Goal: Task Accomplishment & Management: Use online tool/utility

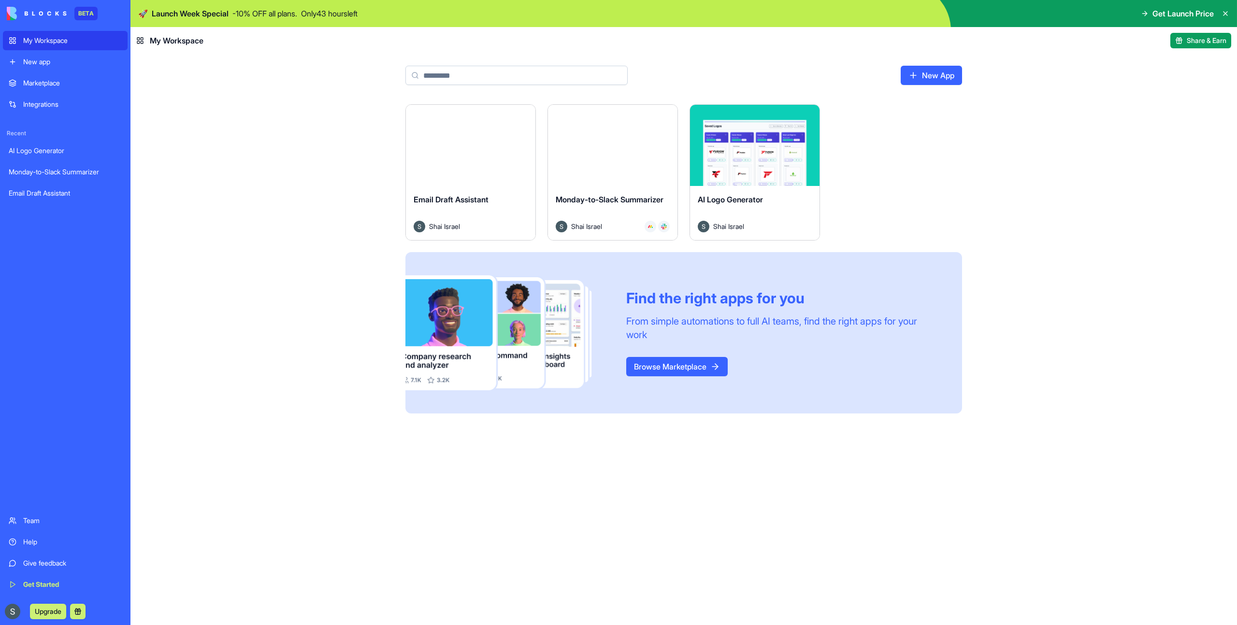
click at [60, 173] on div "Monday-to-Slack Summarizer" at bounding box center [65, 172] width 113 height 10
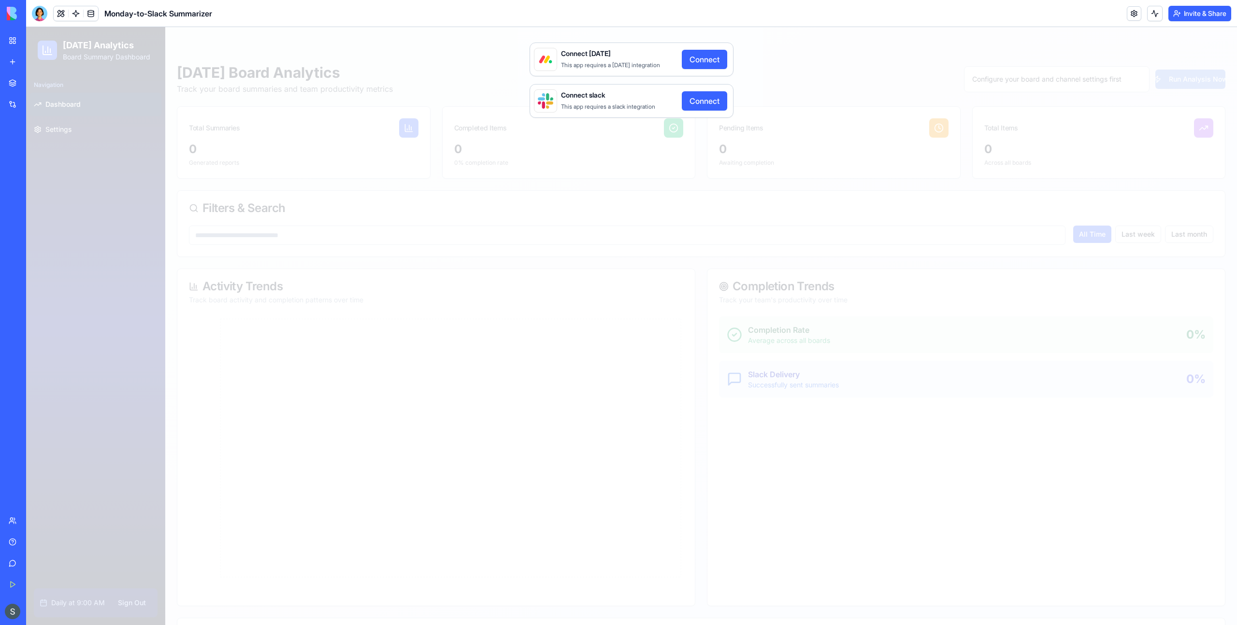
click at [659, 147] on div "Connect [DATE] This app requires a [DATE] integration Connect Connect slack Thi…" at bounding box center [631, 326] width 1211 height 598
click at [77, 15] on link at bounding box center [76, 13] width 14 height 14
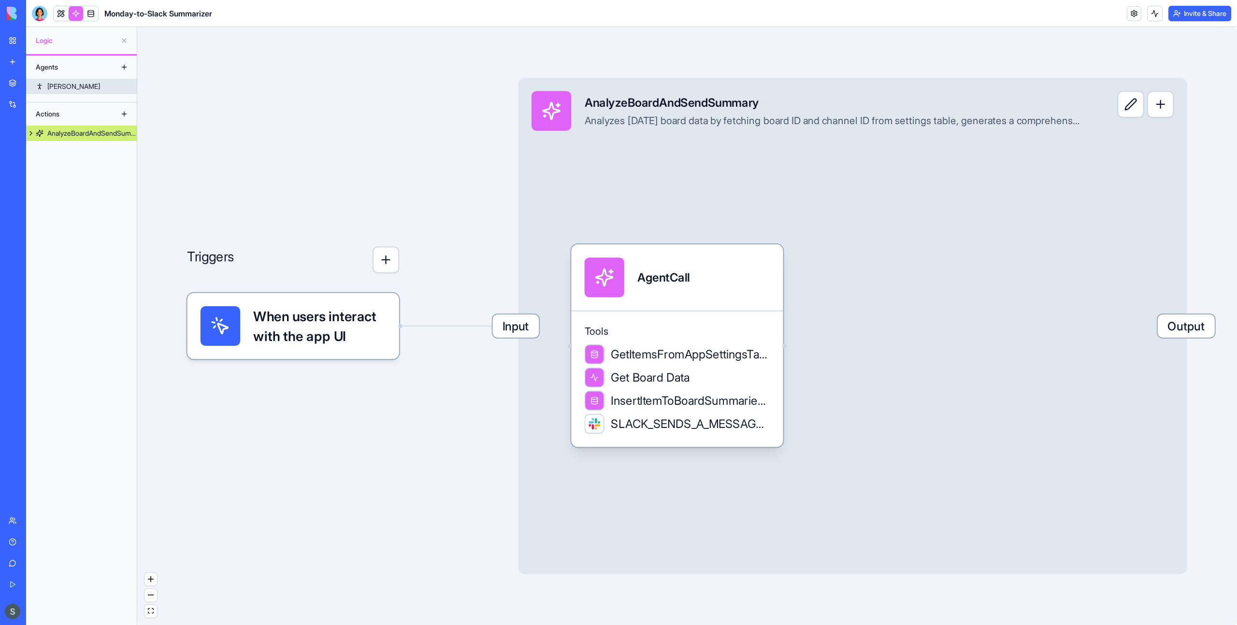
click at [77, 86] on link "[PERSON_NAME]" at bounding box center [81, 86] width 111 height 15
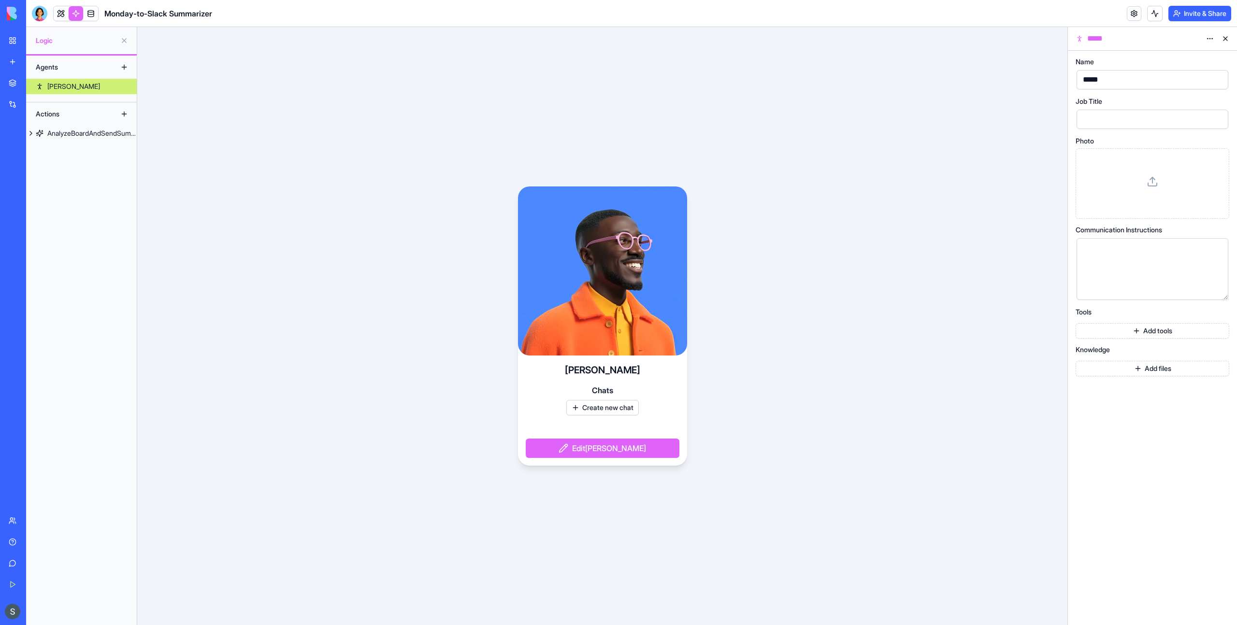
click at [69, 112] on div "Actions" at bounding box center [69, 113] width 77 height 15
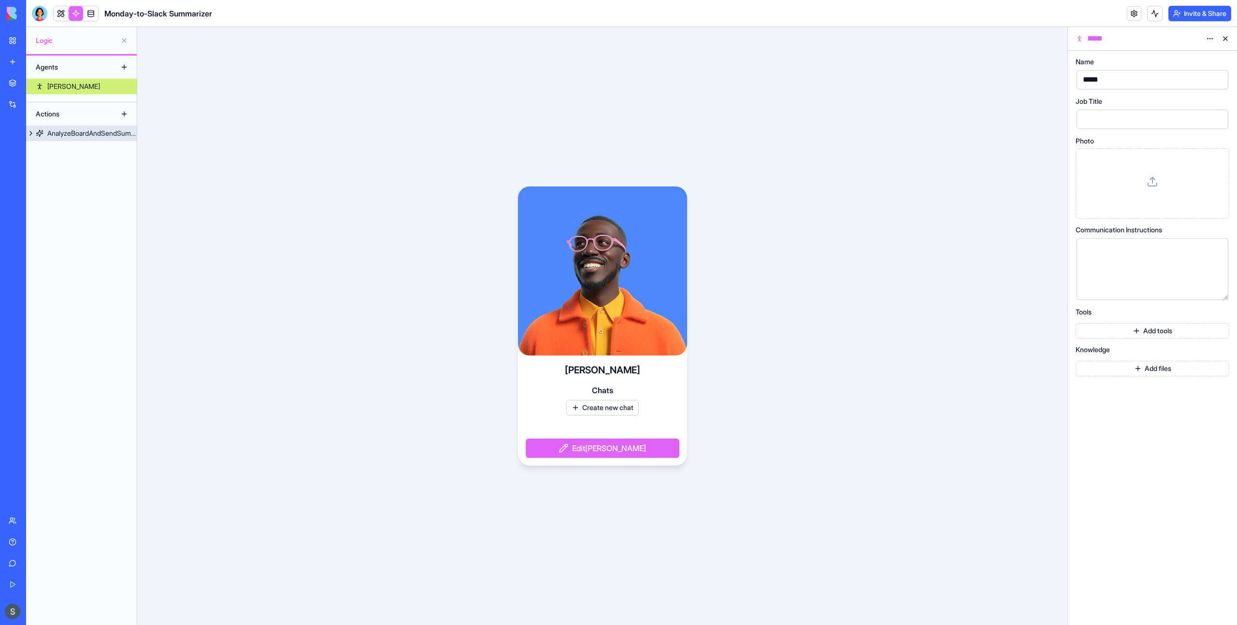
click at [68, 134] on div "AnalyzeBoardAndSendSummary" at bounding box center [91, 134] width 89 height 10
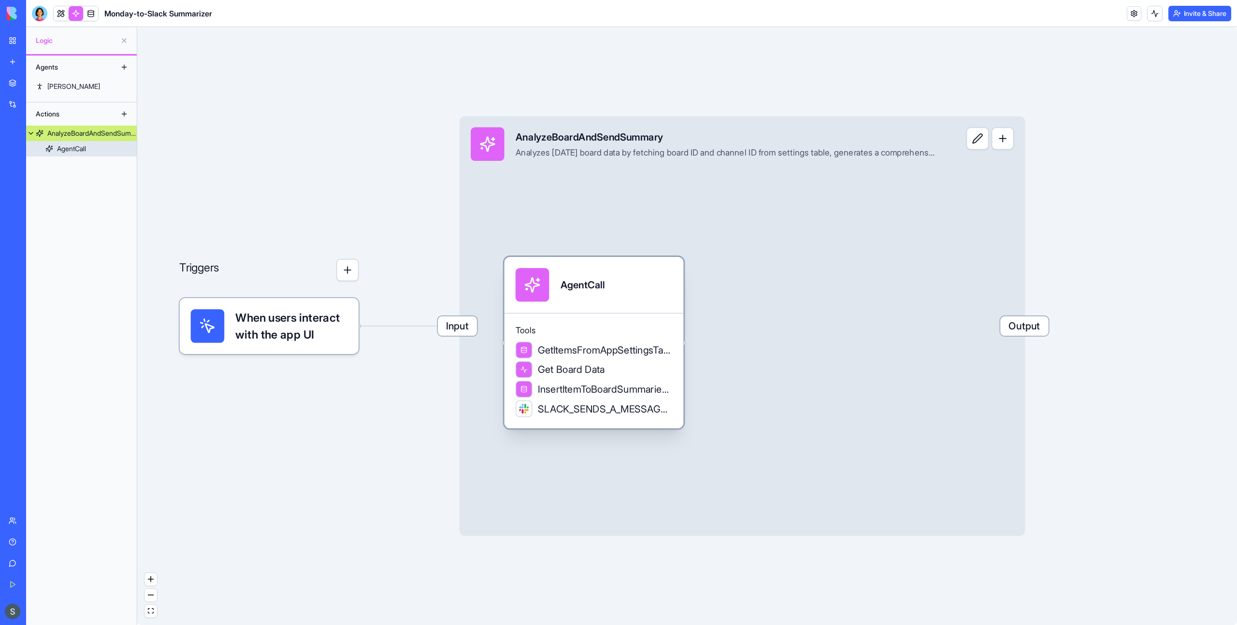
click at [604, 328] on span "Tools" at bounding box center [594, 330] width 157 height 11
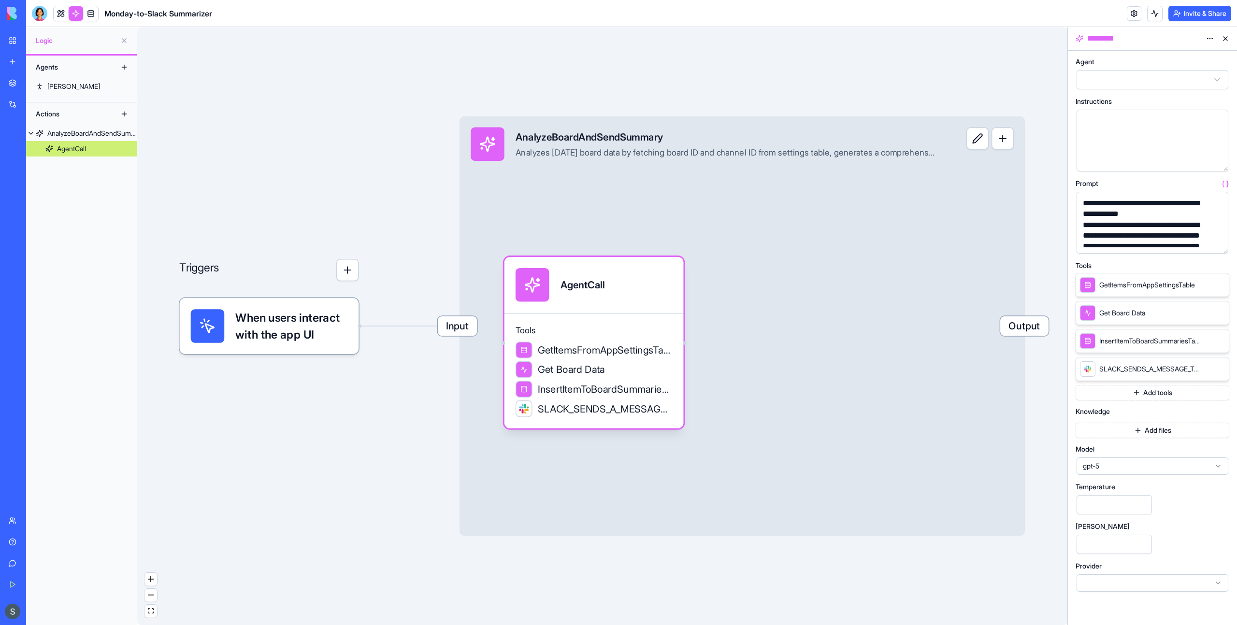
click at [1223, 247] on button "button" at bounding box center [1218, 243] width 15 height 15
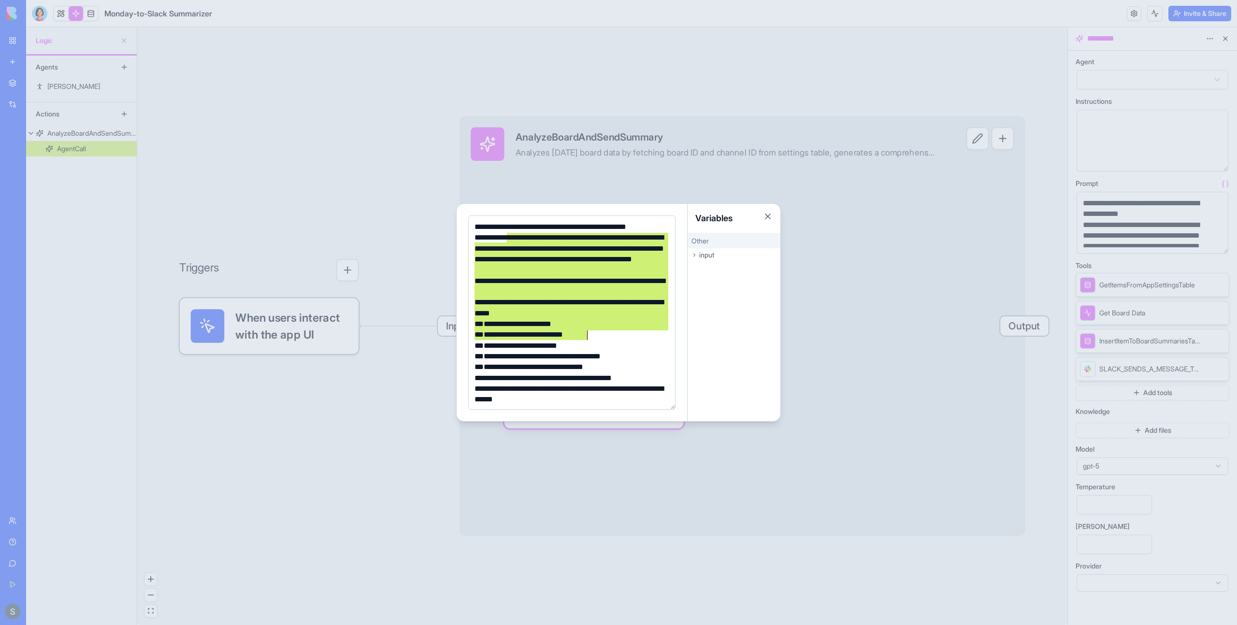
drag, startPoint x: 505, startPoint y: 237, endPoint x: 587, endPoint y: 343, distance: 133.7
click at [587, 343] on div "**********" at bounding box center [571, 362] width 198 height 281
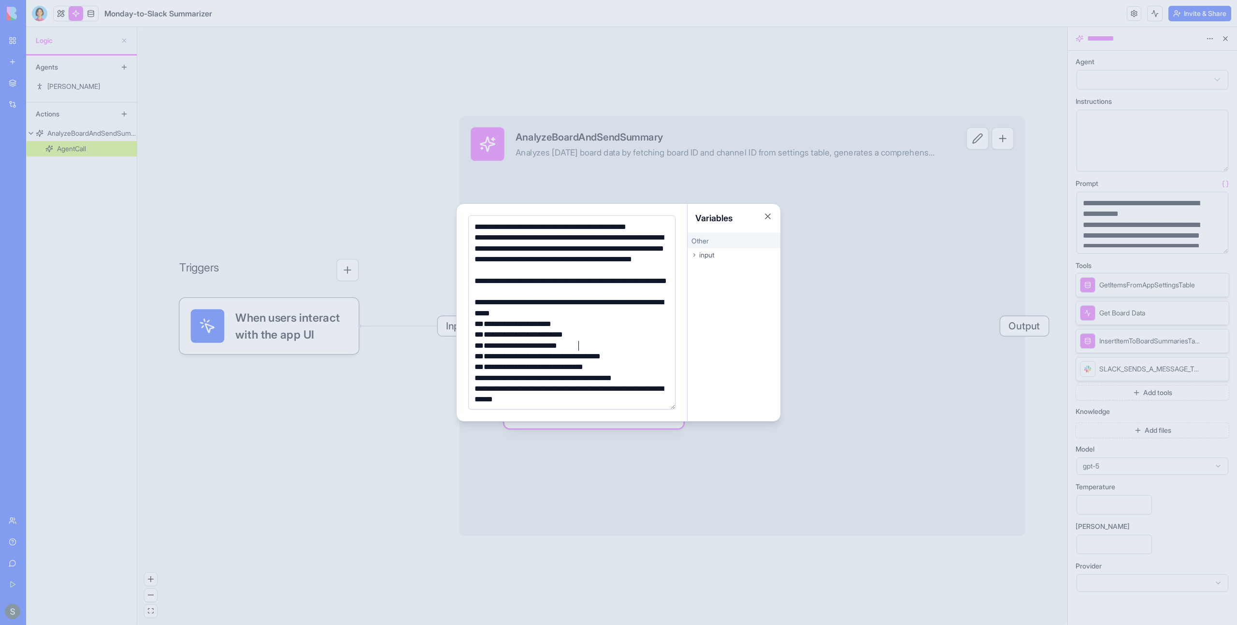
click at [587, 343] on div "**********" at bounding box center [571, 346] width 198 height 11
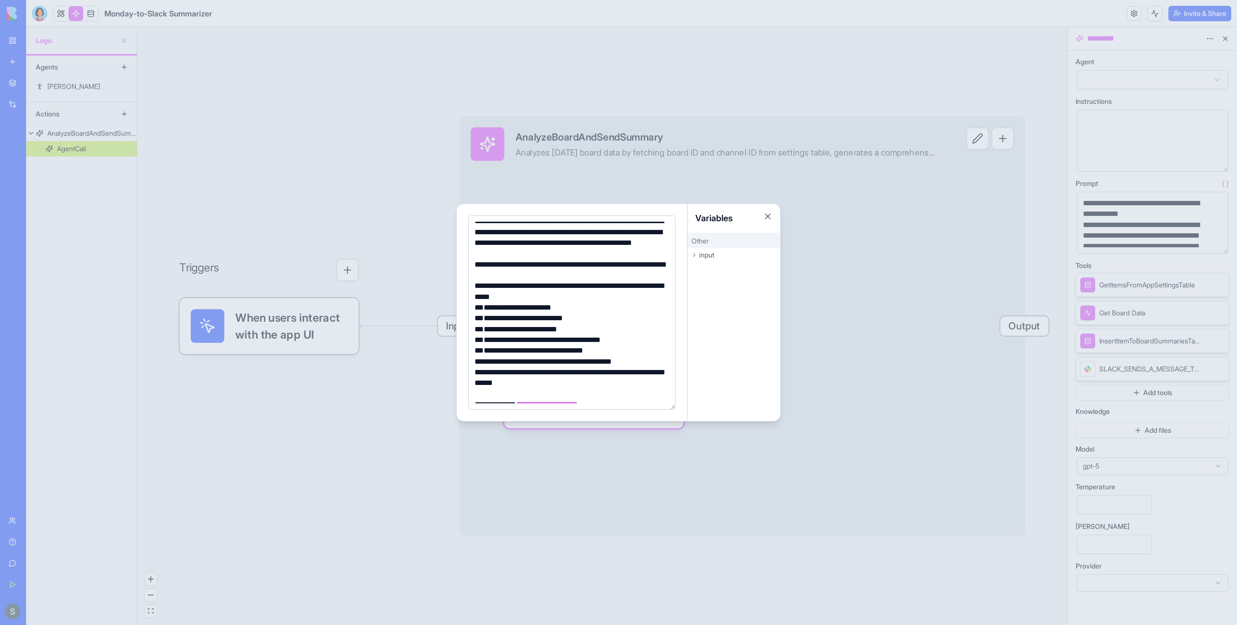
scroll to position [100, 0]
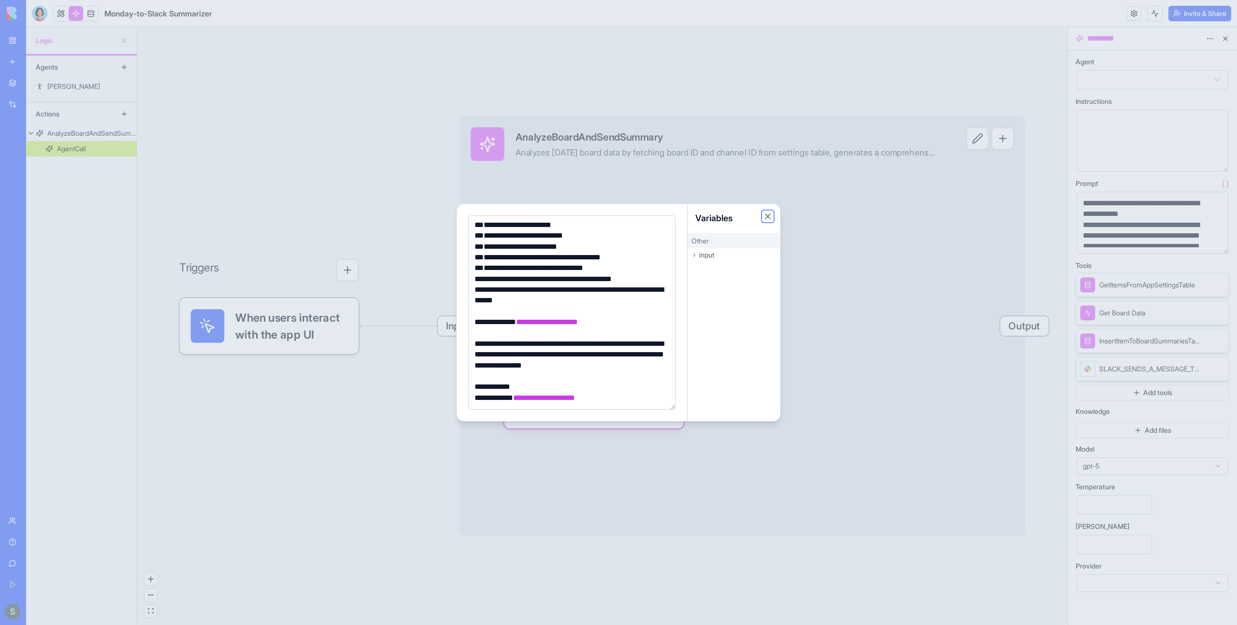
click at [767, 217] on button "Close" at bounding box center [768, 217] width 10 height 10
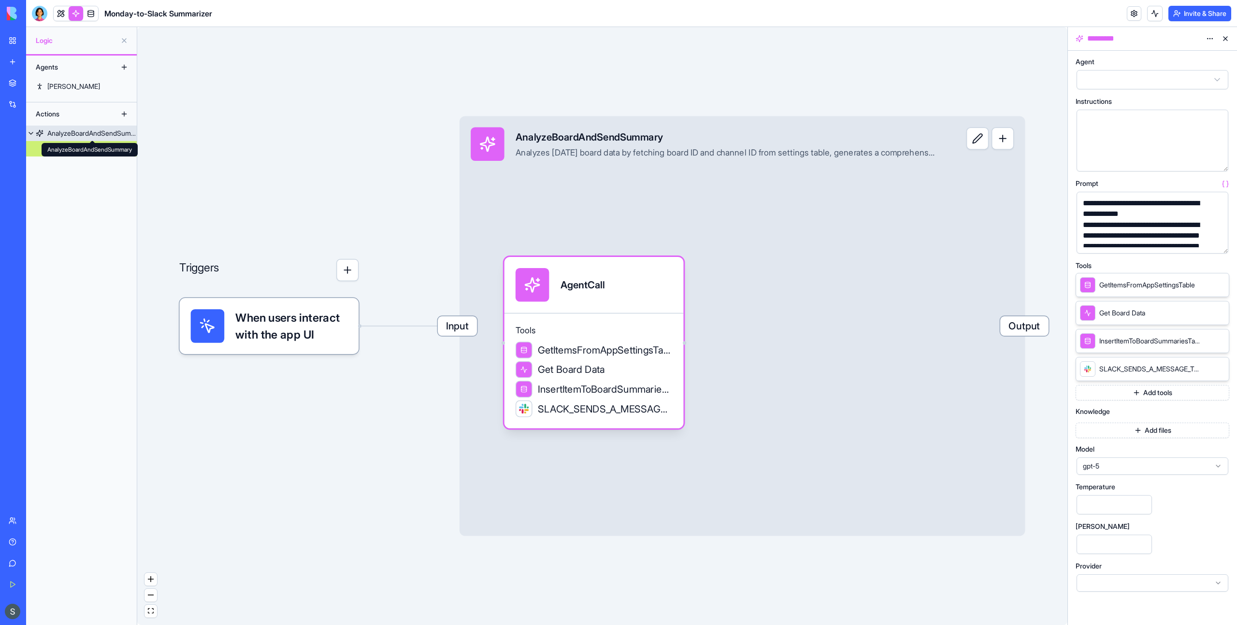
click at [72, 134] on div "AnalyzeBoardAndSendSummary" at bounding box center [91, 134] width 89 height 10
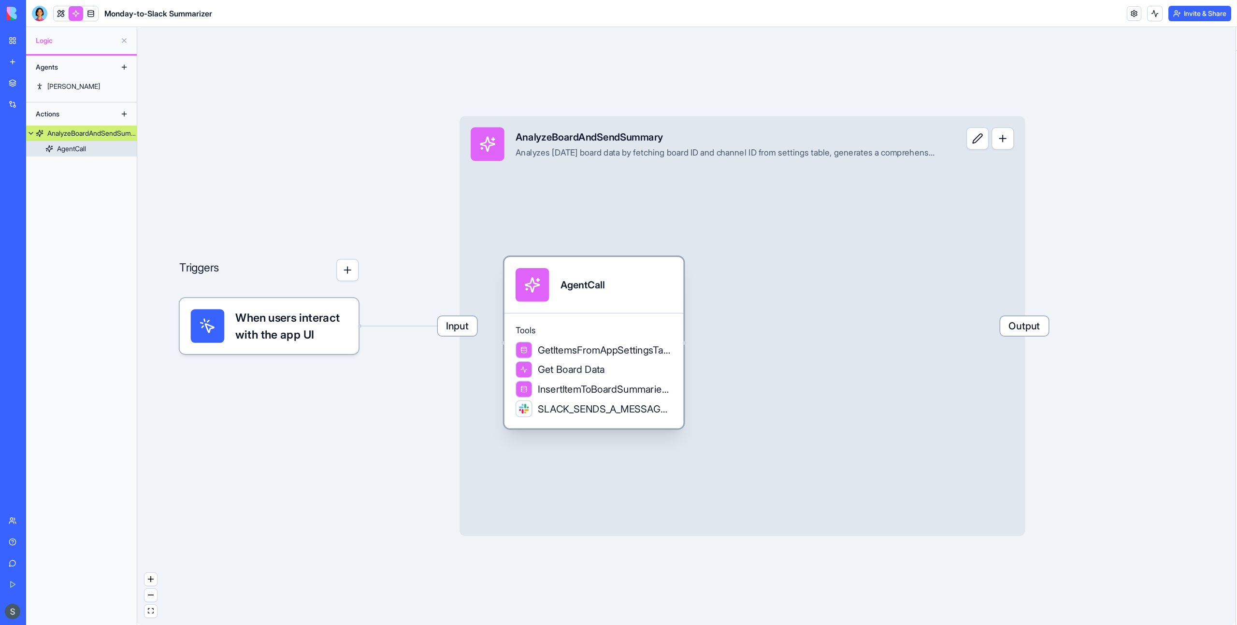
click at [76, 149] on div "AgentCall" at bounding box center [71, 149] width 29 height 10
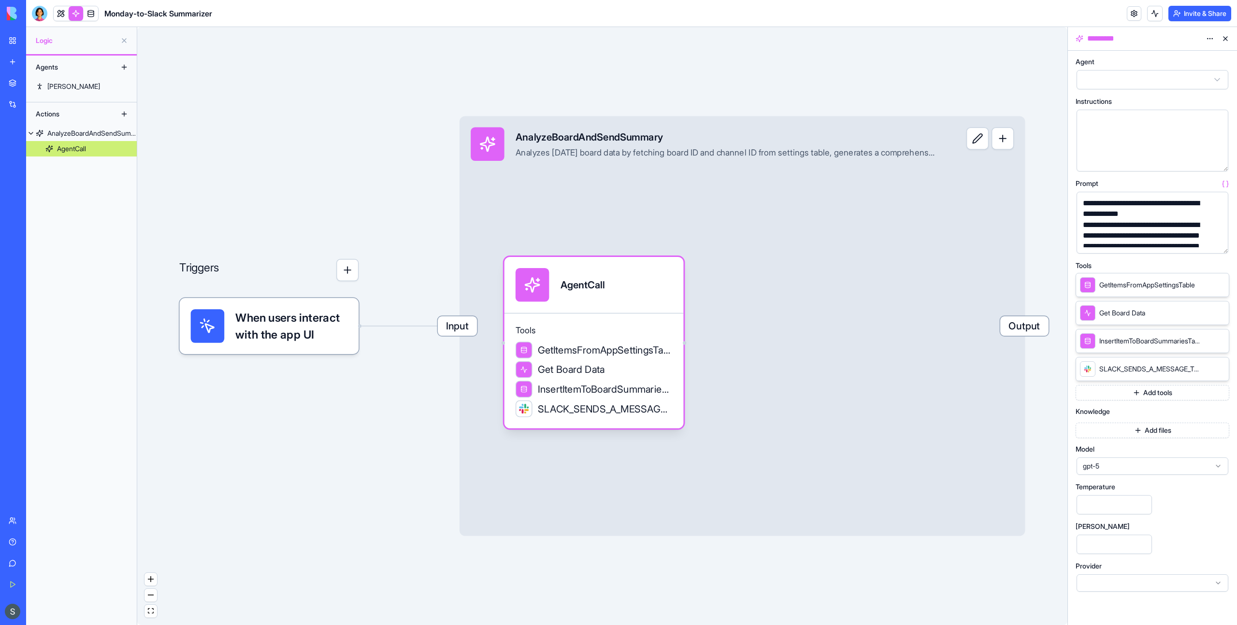
click at [122, 114] on button at bounding box center [123, 113] width 15 height 15
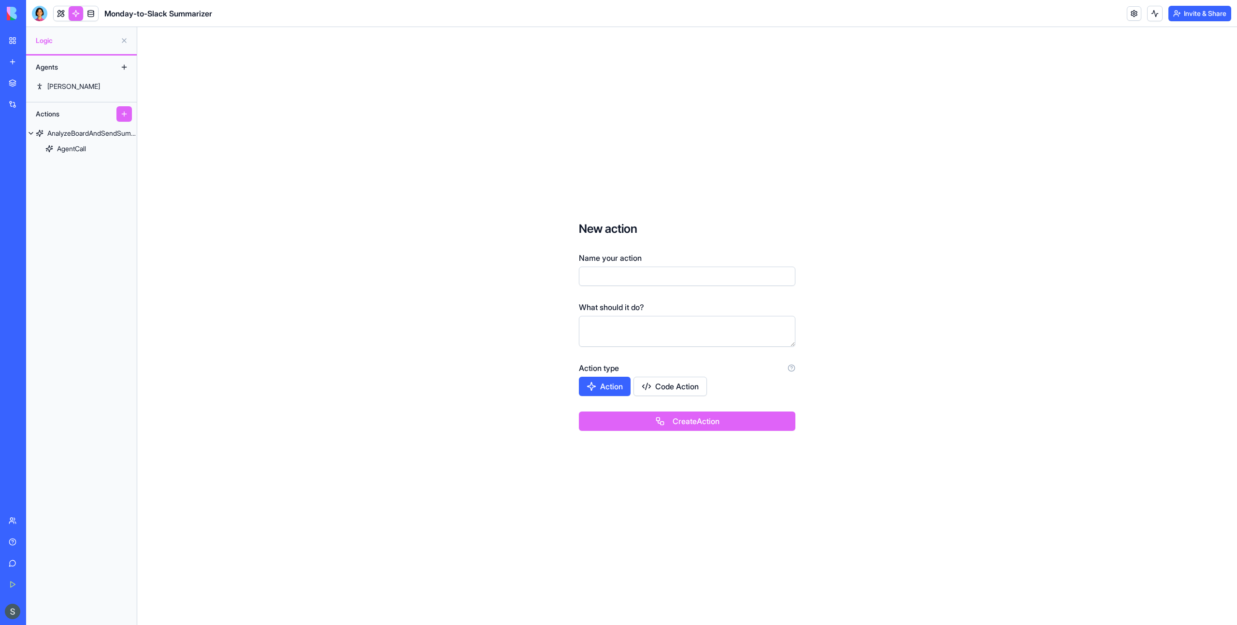
click at [668, 387] on button "Code Action" at bounding box center [670, 386] width 73 height 19
click at [611, 387] on button "Action" at bounding box center [605, 386] width 53 height 19
click at [63, 131] on div "AnalyzeBoardAndSendSummary" at bounding box center [91, 134] width 89 height 10
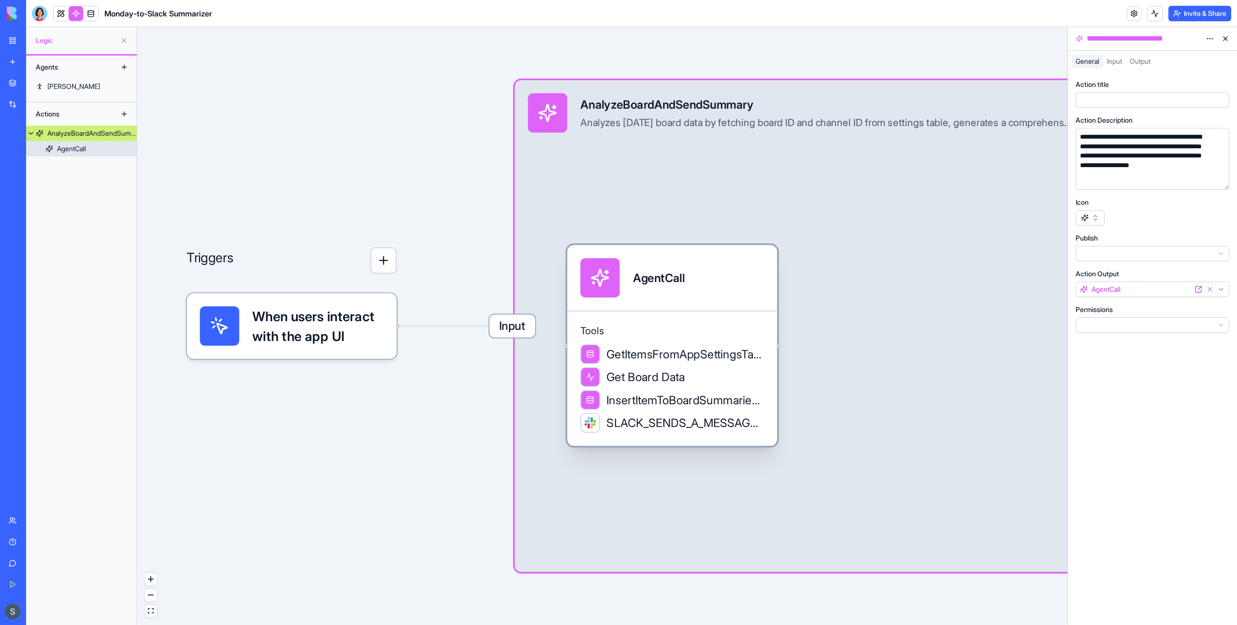
click at [72, 153] on div "AgentCall" at bounding box center [71, 149] width 29 height 10
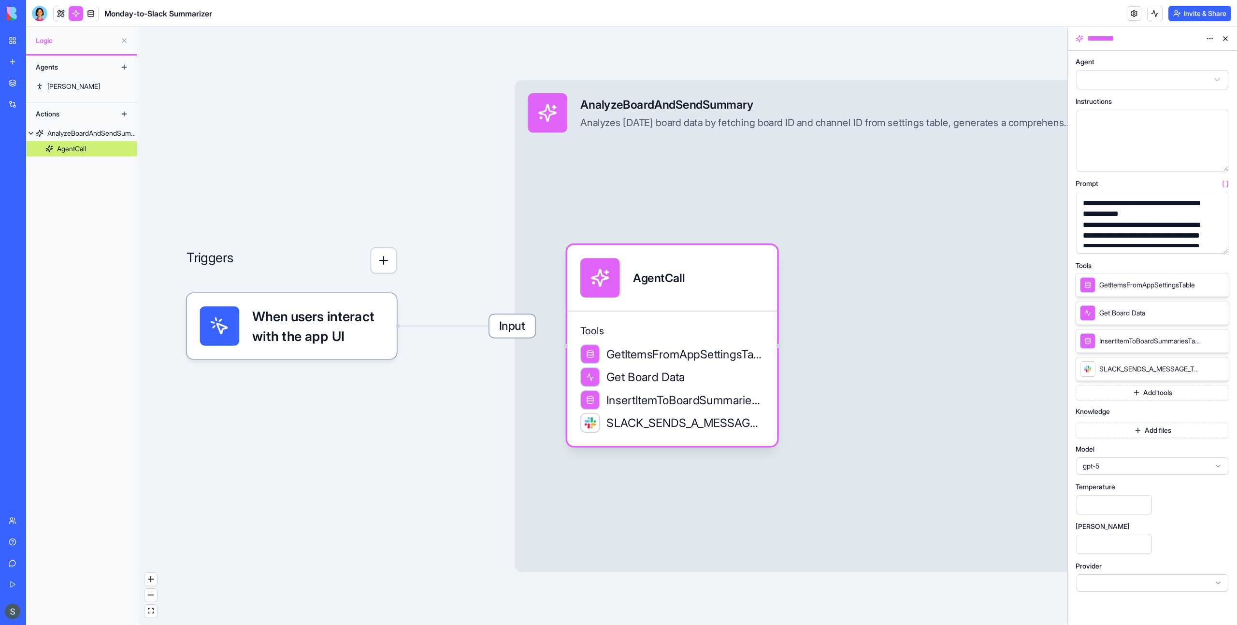
click at [36, 151] on div "AI Logo Generator" at bounding box center [22, 151] width 27 height 10
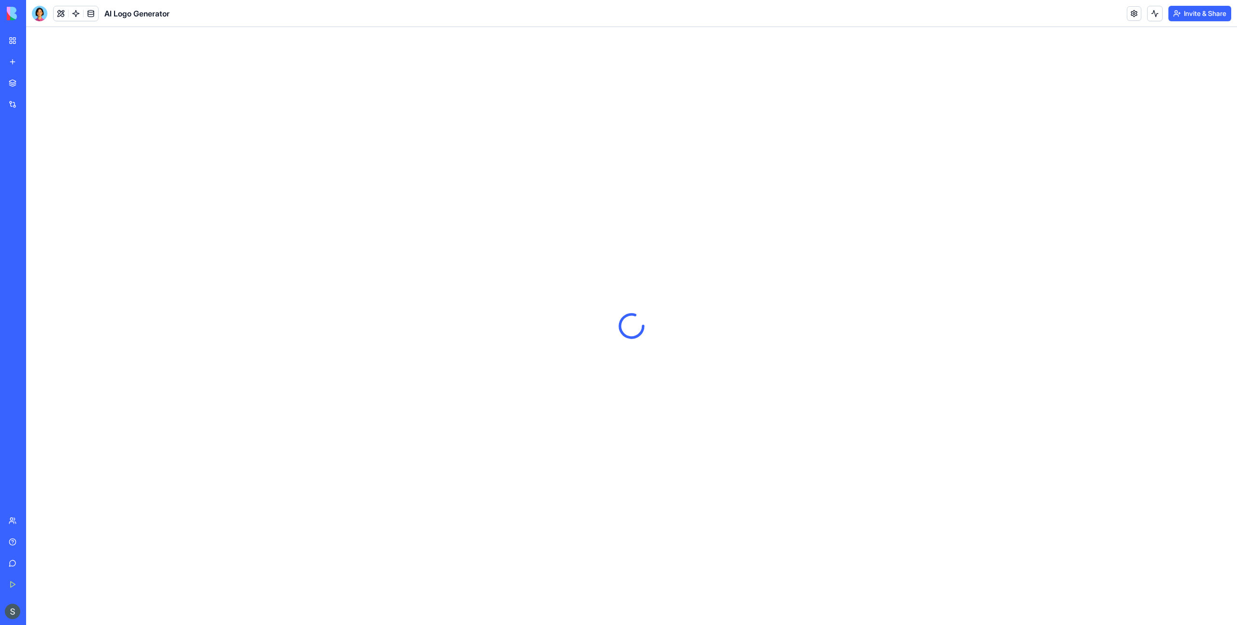
click at [36, 191] on div "Email Draft Assistant" at bounding box center [22, 193] width 27 height 10
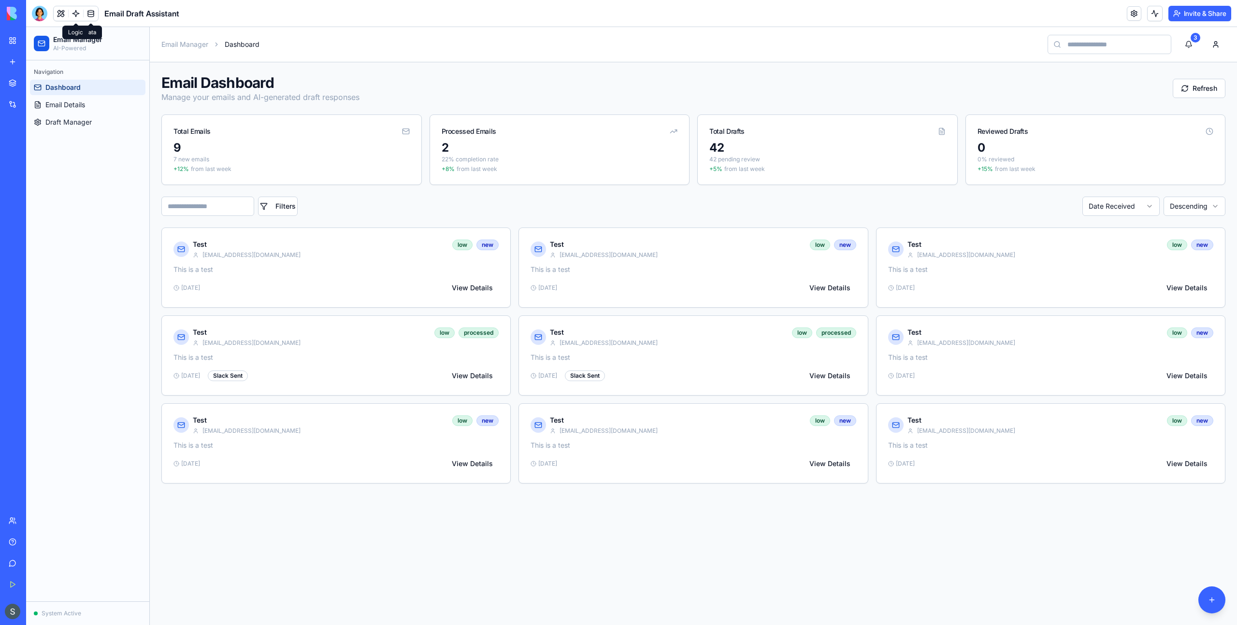
click at [78, 12] on link at bounding box center [76, 13] width 14 height 14
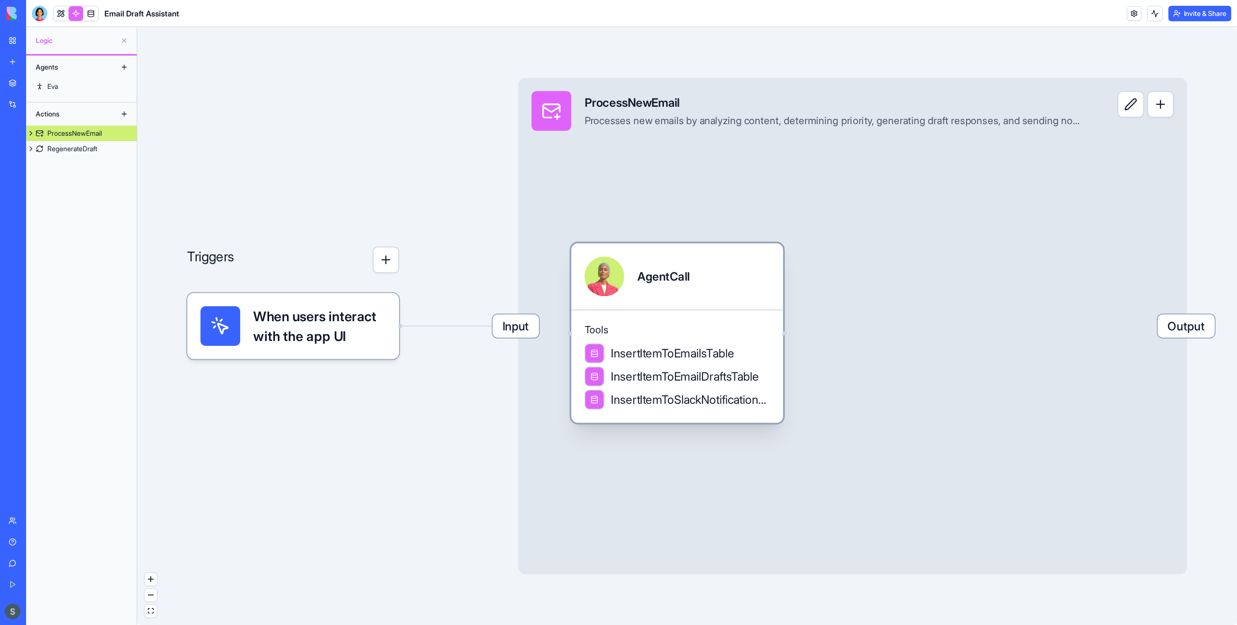
click at [648, 271] on div "AgentCall" at bounding box center [663, 276] width 52 height 16
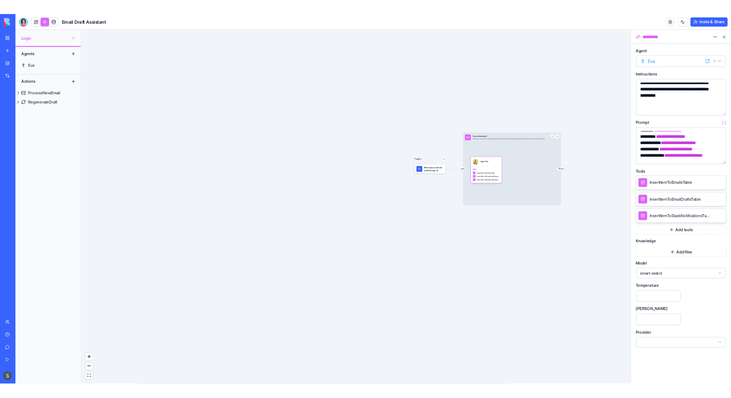
scroll to position [202, 0]
